Goal: Task Accomplishment & Management: Complete application form

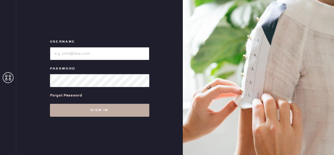
type input "reformationfillmore"
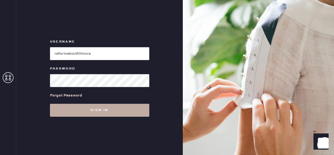
click at [100, 111] on button "Sign in" at bounding box center [99, 110] width 99 height 13
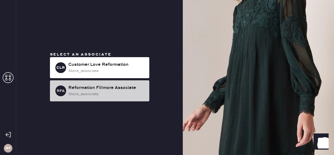
click at [109, 92] on div "store_associate" at bounding box center [106, 94] width 77 height 6
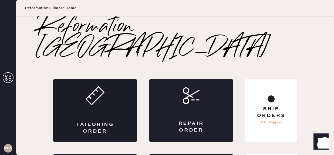
click at [104, 95] on div "Tailoring Order" at bounding box center [95, 110] width 84 height 63
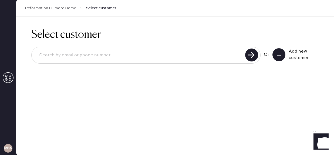
click at [153, 65] on div "Or Add new customer" at bounding box center [175, 55] width 288 height 29
click at [144, 52] on input at bounding box center [139, 55] width 209 height 12
type input "[EMAIL_ADDRESS][DOMAIN_NAME]"
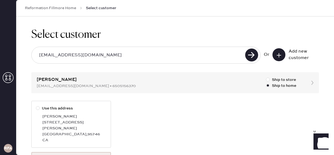
scroll to position [31, 0]
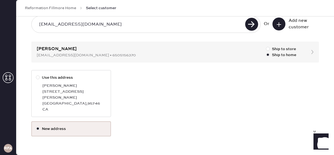
click at [78, 80] on label "Use this address" at bounding box center [71, 78] width 71 height 6
click at [36, 75] on input "Use this address" at bounding box center [36, 75] width 0 height 0
radio input "true"
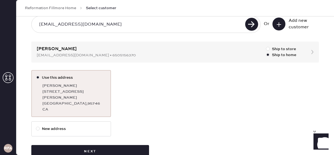
scroll to position [40, 0]
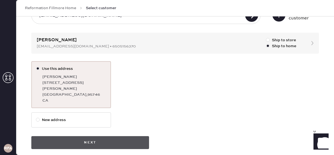
click at [108, 138] on button "Next" at bounding box center [90, 142] width 118 height 13
click at [89, 137] on button "Next" at bounding box center [90, 142] width 118 height 13
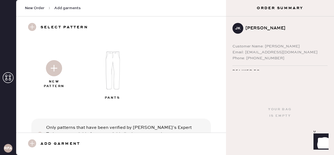
click at [113, 72] on img at bounding box center [113, 70] width 58 height 47
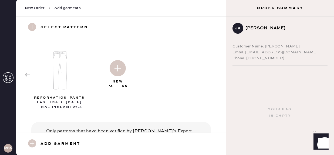
click at [119, 71] on img at bounding box center [118, 68] width 16 height 16
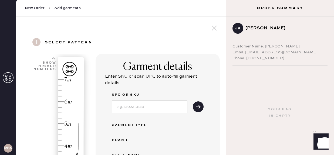
select select "4"
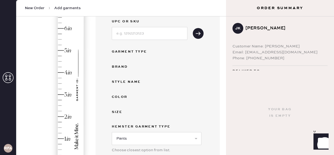
scroll to position [62, 0]
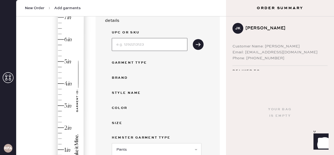
click at [139, 42] on input at bounding box center [150, 44] width 76 height 13
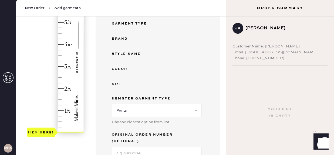
scroll to position [101, 0]
type input "3.25"
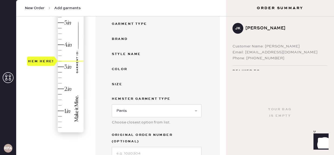
click at [60, 61] on div "Hem here!" at bounding box center [56, 55] width 58 height 159
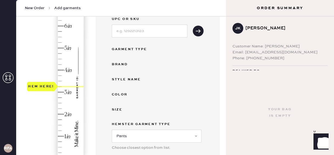
scroll to position [76, 0]
click at [132, 49] on div "Garment Type" at bounding box center [133, 49] width 43 height 6
click at [145, 49] on div "Garment Type" at bounding box center [133, 49] width 43 height 6
click at [118, 110] on div "Size" at bounding box center [133, 110] width 43 height 6
click at [119, 94] on div "Color" at bounding box center [133, 95] width 43 height 6
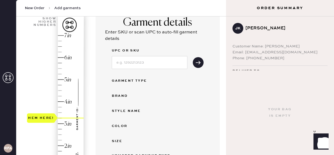
scroll to position [58, 0]
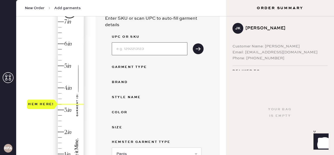
click at [178, 51] on input at bounding box center [150, 48] width 76 height 13
click at [199, 83] on div "Brand" at bounding box center [158, 82] width 92 height 6
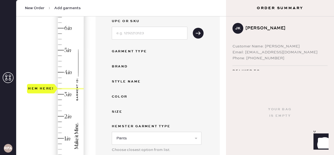
scroll to position [72, 0]
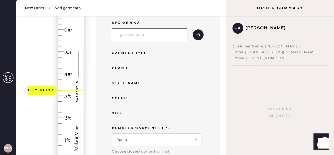
click at [164, 34] on input at bounding box center [150, 34] width 76 height 13
click at [192, 100] on div "Color" at bounding box center [158, 98] width 92 height 6
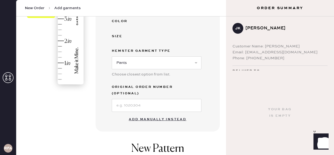
scroll to position [152, 0]
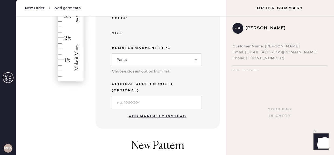
click at [173, 111] on button "Add manually instead" at bounding box center [158, 116] width 64 height 11
select select "4"
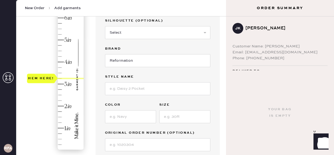
scroll to position [84, 0]
click at [157, 89] on input at bounding box center [157, 88] width 105 height 13
click at [131, 119] on input at bounding box center [130, 116] width 51 height 13
type input "light gray pinstripe"
click at [183, 119] on input at bounding box center [184, 116] width 51 height 13
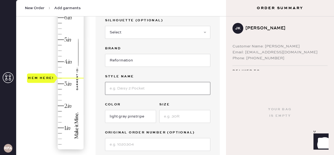
click at [146, 89] on input at bounding box center [157, 88] width 105 height 13
click at [171, 118] on input at bounding box center [184, 116] width 51 height 13
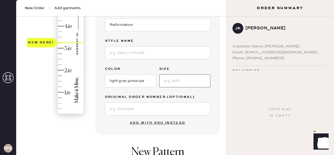
scroll to position [120, 0]
click at [144, 119] on button "Add with SKU instead" at bounding box center [158, 123] width 62 height 11
select select "4"
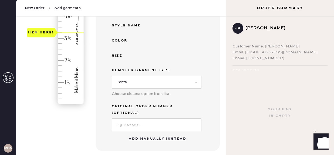
scroll to position [130, 0]
click at [152, 133] on button "Add manually instead" at bounding box center [158, 138] width 64 height 11
select select "4"
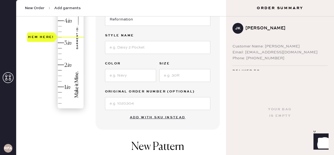
scroll to position [132, 0]
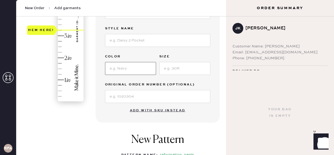
click at [131, 68] on input at bounding box center [130, 68] width 51 height 13
type input "light gray pinstripe"
click at [145, 44] on input at bounding box center [157, 40] width 105 height 13
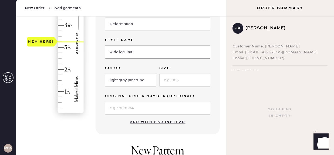
scroll to position [121, 0]
type input "wide leg knit"
click at [180, 78] on input at bounding box center [184, 79] width 51 height 13
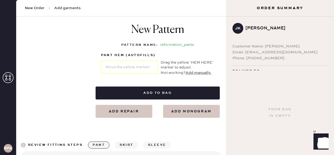
scroll to position [243, 0]
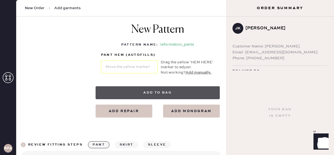
type input "8"
click at [163, 91] on button "Add to bag" at bounding box center [158, 92] width 124 height 13
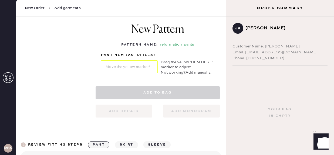
select select "4"
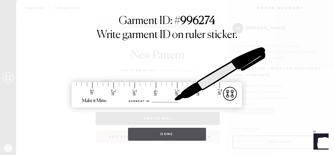
click at [166, 135] on button "Done" at bounding box center [167, 134] width 78 height 13
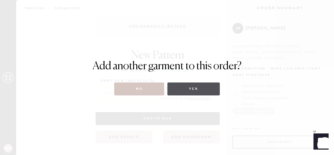
click at [192, 88] on button "Yes" at bounding box center [194, 89] width 52 height 13
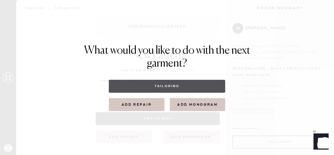
click at [169, 88] on button "Tailoring" at bounding box center [167, 86] width 116 height 13
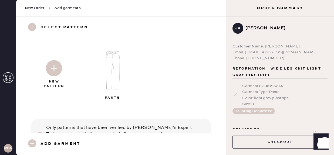
click at [111, 66] on img at bounding box center [113, 70] width 58 height 47
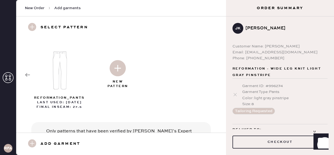
click at [118, 66] on img at bounding box center [118, 68] width 16 height 16
select select "4"
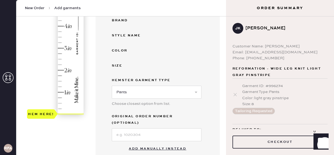
scroll to position [122, 0]
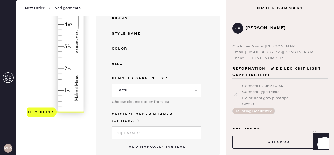
click at [154, 142] on button "Add manually instead" at bounding box center [158, 147] width 64 height 11
select select "4"
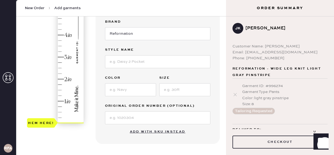
scroll to position [109, 0]
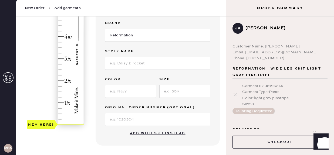
type input "3.25"
click at [59, 53] on div "Hem here!" at bounding box center [56, 47] width 58 height 159
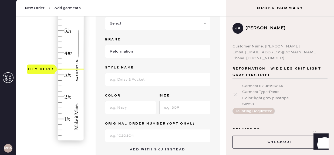
scroll to position [93, 0]
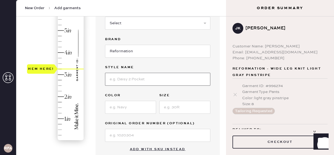
click at [133, 82] on input at bounding box center [157, 79] width 105 height 13
type input "wide leg wool"
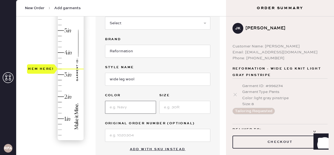
click at [126, 105] on input at bounding box center [130, 107] width 51 height 13
type input "dark gray"
click at [173, 107] on input at bounding box center [184, 107] width 51 height 13
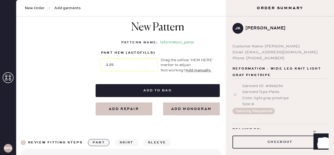
scroll to position [243, 0]
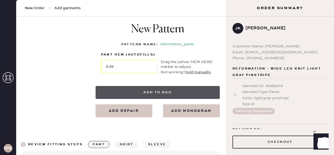
type input "M"
click at [163, 91] on button "Add to bag" at bounding box center [158, 92] width 124 height 13
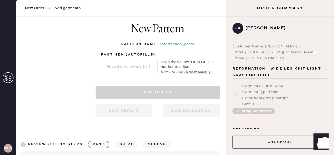
select select "4"
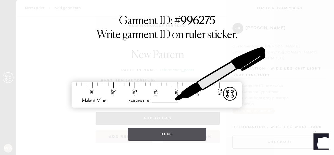
click at [176, 133] on button "Done" at bounding box center [167, 134] width 78 height 13
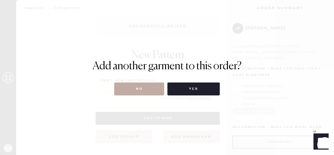
click at [148, 89] on button "No" at bounding box center [139, 89] width 50 height 13
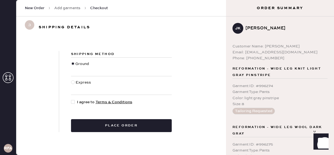
scroll to position [3, 0]
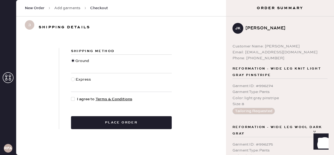
click at [74, 99] on div at bounding box center [73, 99] width 4 height 4
click at [71, 97] on input "I agree to Terms & Conditions" at bounding box center [71, 96] width 0 height 0
checkbox input "true"
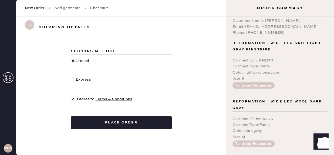
scroll to position [65, 0]
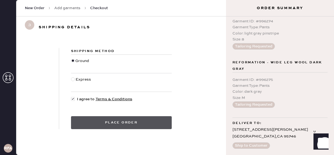
click at [146, 123] on button "Place order" at bounding box center [121, 122] width 101 height 13
